Goal: Information Seeking & Learning: Check status

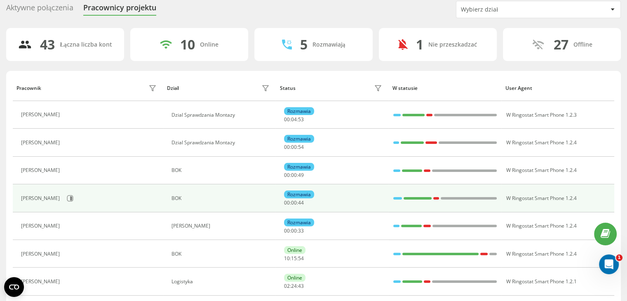
scroll to position [17, 0]
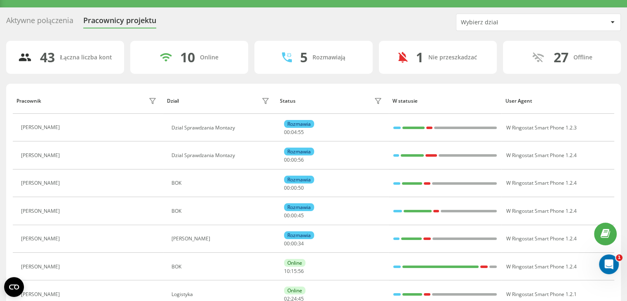
drag, startPoint x: 496, startPoint y: 22, endPoint x: 495, endPoint y: 28, distance: 6.6
click at [496, 22] on div "Wybierz dział" at bounding box center [510, 22] width 98 height 7
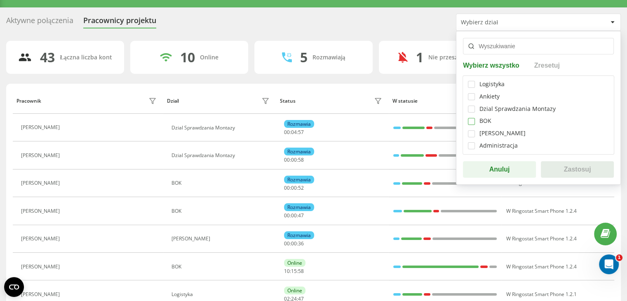
drag, startPoint x: 473, startPoint y: 119, endPoint x: 477, endPoint y: 120, distance: 4.8
click at [473, 118] on label at bounding box center [471, 118] width 7 height 0
checkbox input "true"
click at [570, 166] on button "Zastosuj" at bounding box center [577, 169] width 73 height 16
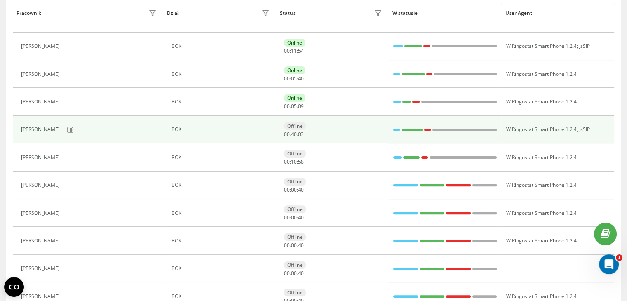
scroll to position [223, 0]
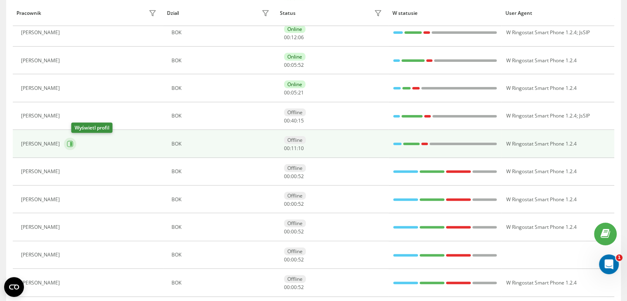
click at [76, 143] on button at bounding box center [70, 144] width 12 height 12
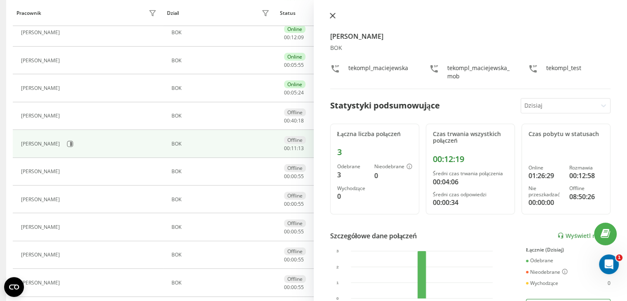
click at [334, 15] on icon at bounding box center [333, 16] width 6 height 6
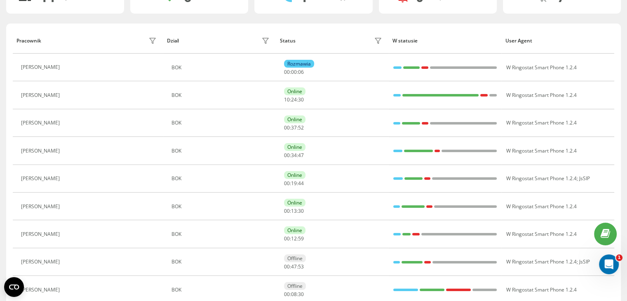
scroll to position [82, 0]
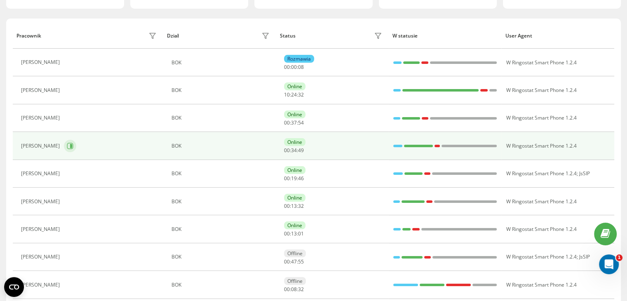
click at [64, 145] on button at bounding box center [70, 146] width 12 height 12
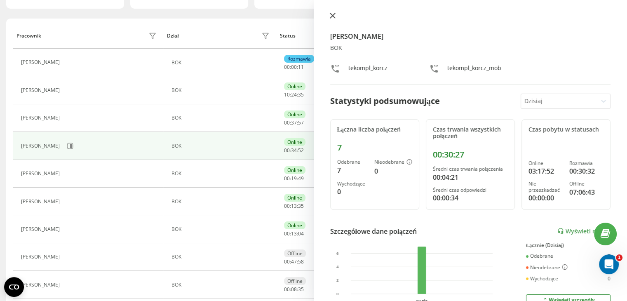
click at [333, 15] on icon at bounding box center [332, 15] width 5 height 5
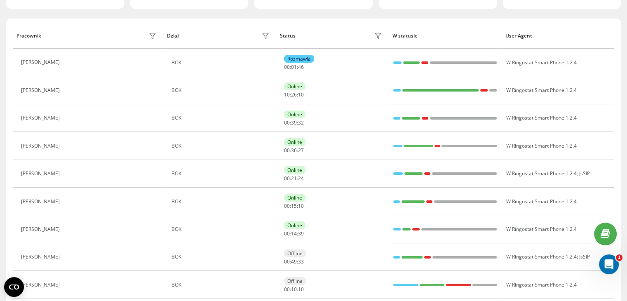
click at [72, 64] on icon at bounding box center [69, 62] width 6 height 6
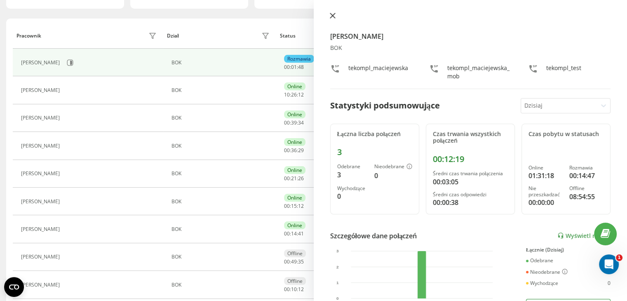
click at [331, 17] on icon at bounding box center [332, 15] width 5 height 5
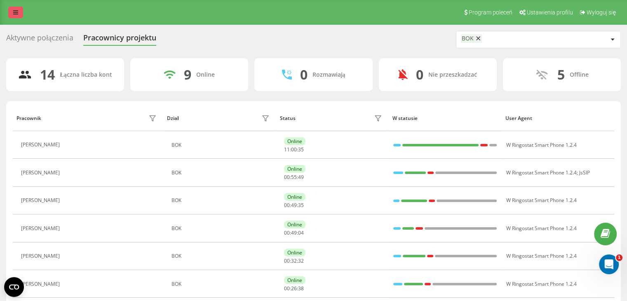
click at [21, 10] on link at bounding box center [15, 13] width 15 height 12
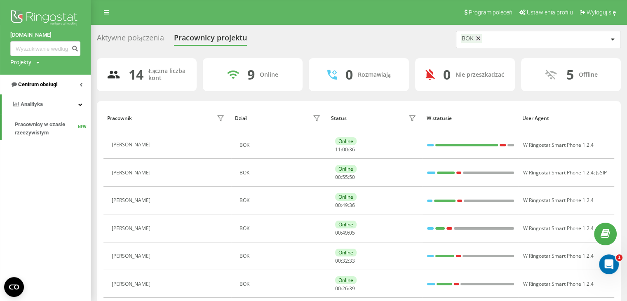
click at [21, 84] on span "Centrum obsługi" at bounding box center [37, 84] width 39 height 6
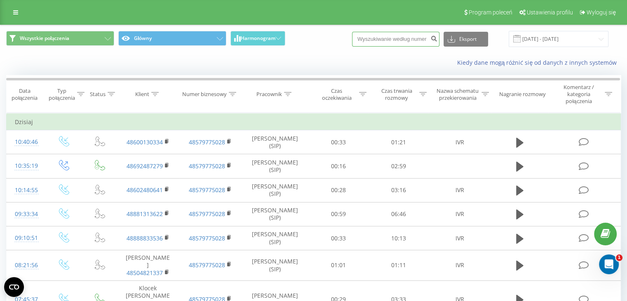
click at [382, 40] on input at bounding box center [395, 39] width 87 height 15
paste input "694927432"
type input "694927432"
click at [437, 38] on button "submit" at bounding box center [433, 39] width 11 height 15
